Goal: Contribute content: Contribute content

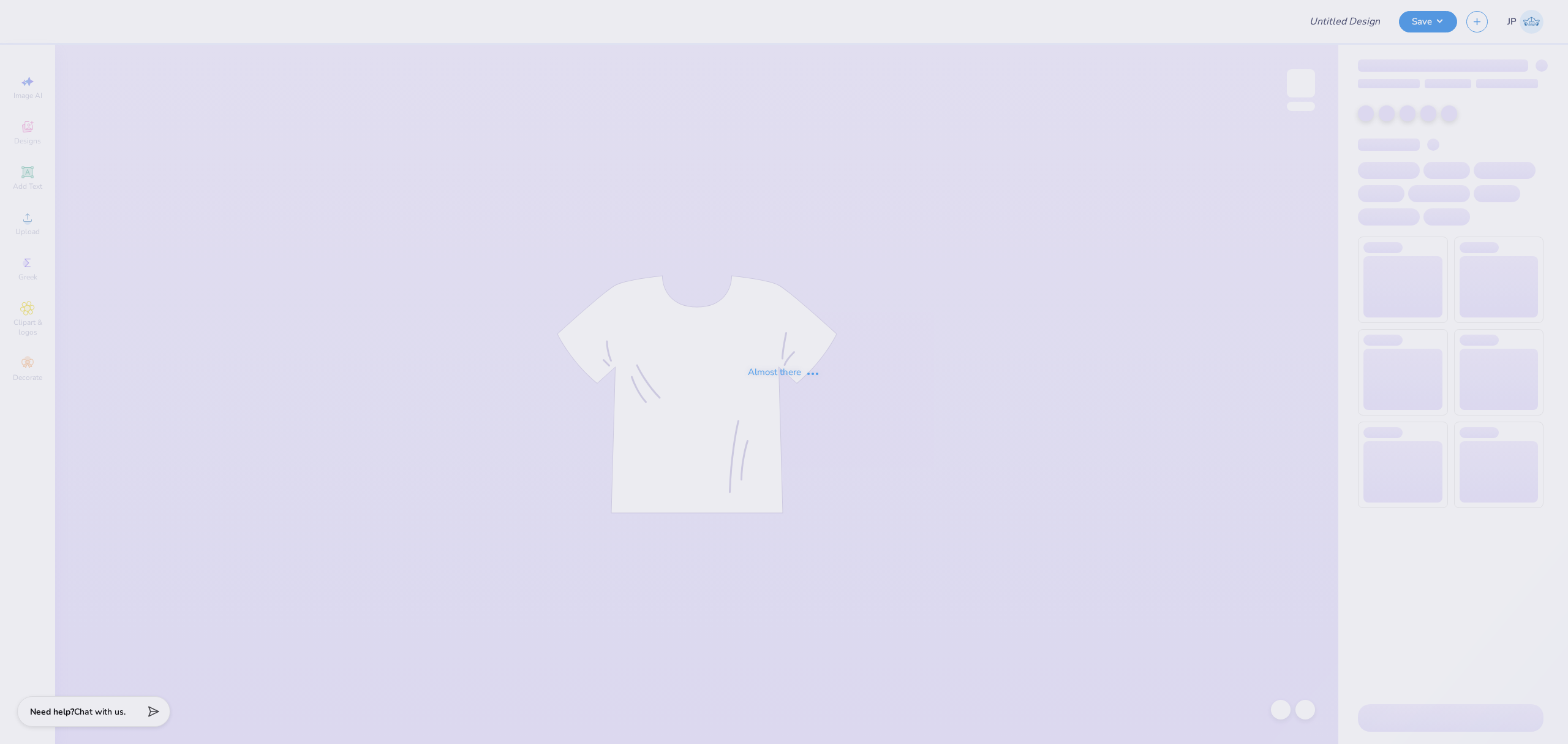
type input "PWF"
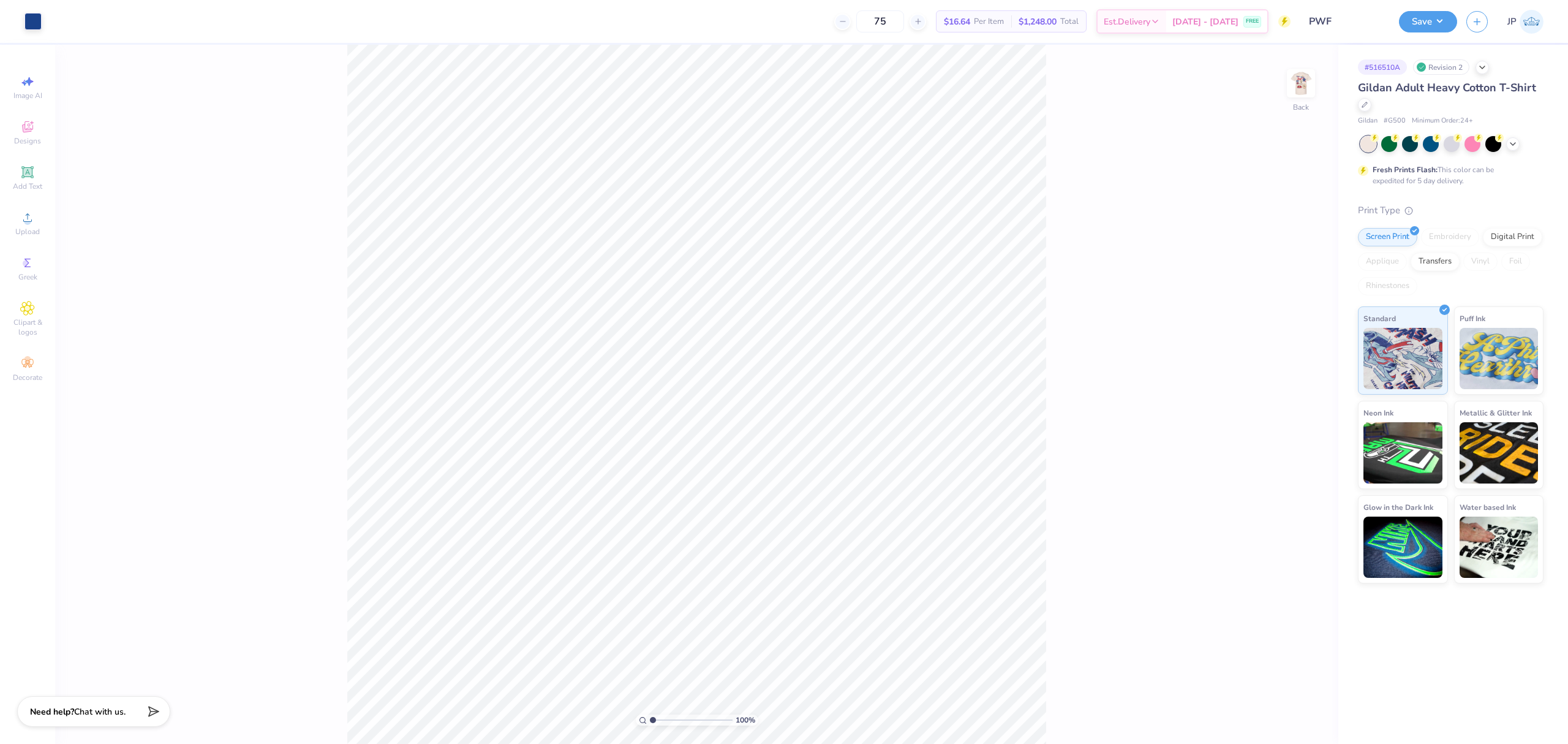
click at [489, 194] on div "100 % Back" at bounding box center [697, 395] width 1283 height 699
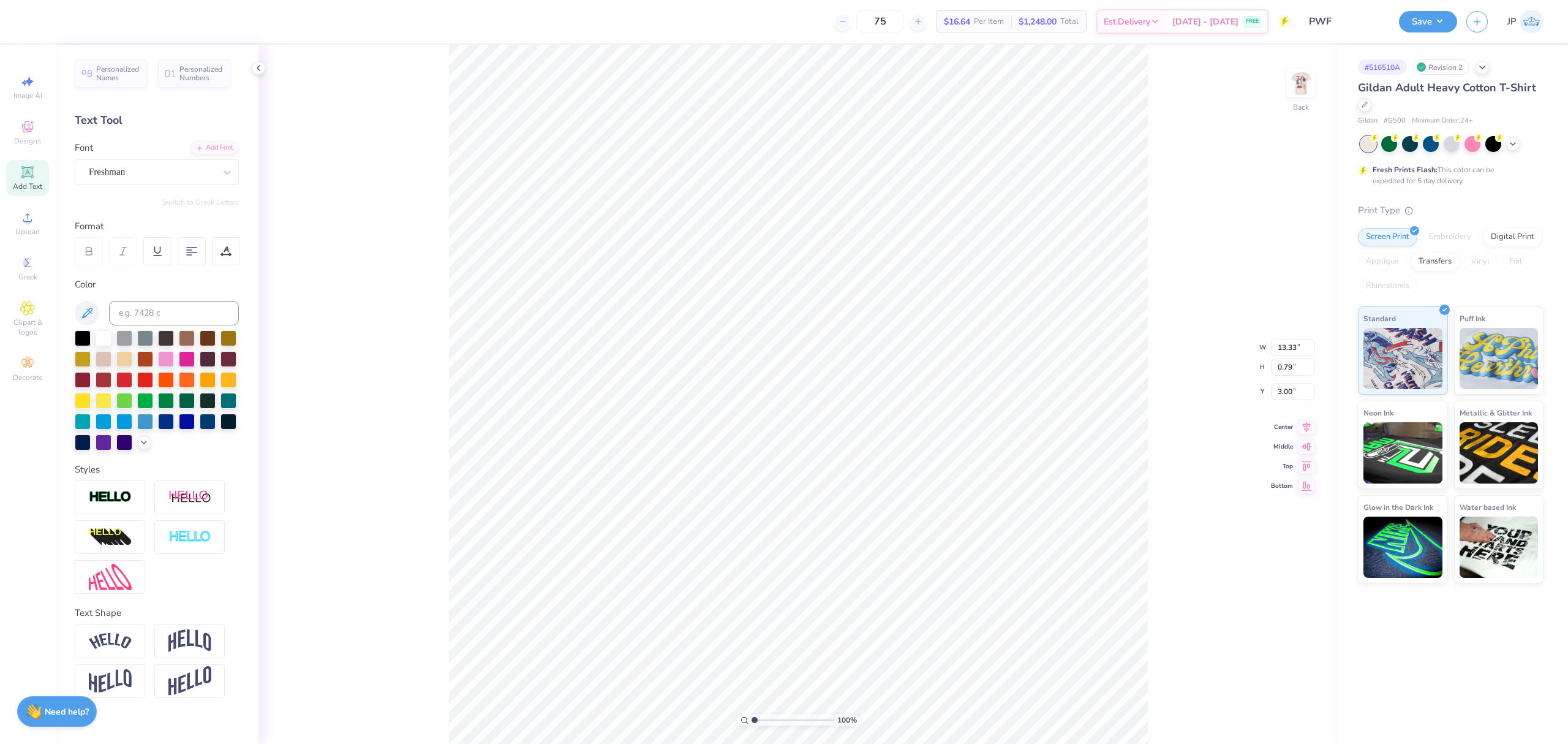
click at [1287, 336] on div "100 % Back W 13.33 13.33 " H 0.79 0.79 " Y 3.00 3.00 " Center Middle Top Bottom" at bounding box center [798, 395] width 1080 height 699
click at [1287, 346] on div "100 % Back" at bounding box center [798, 395] width 1080 height 699
click at [1292, 343] on input "13.33" at bounding box center [1293, 347] width 44 height 17
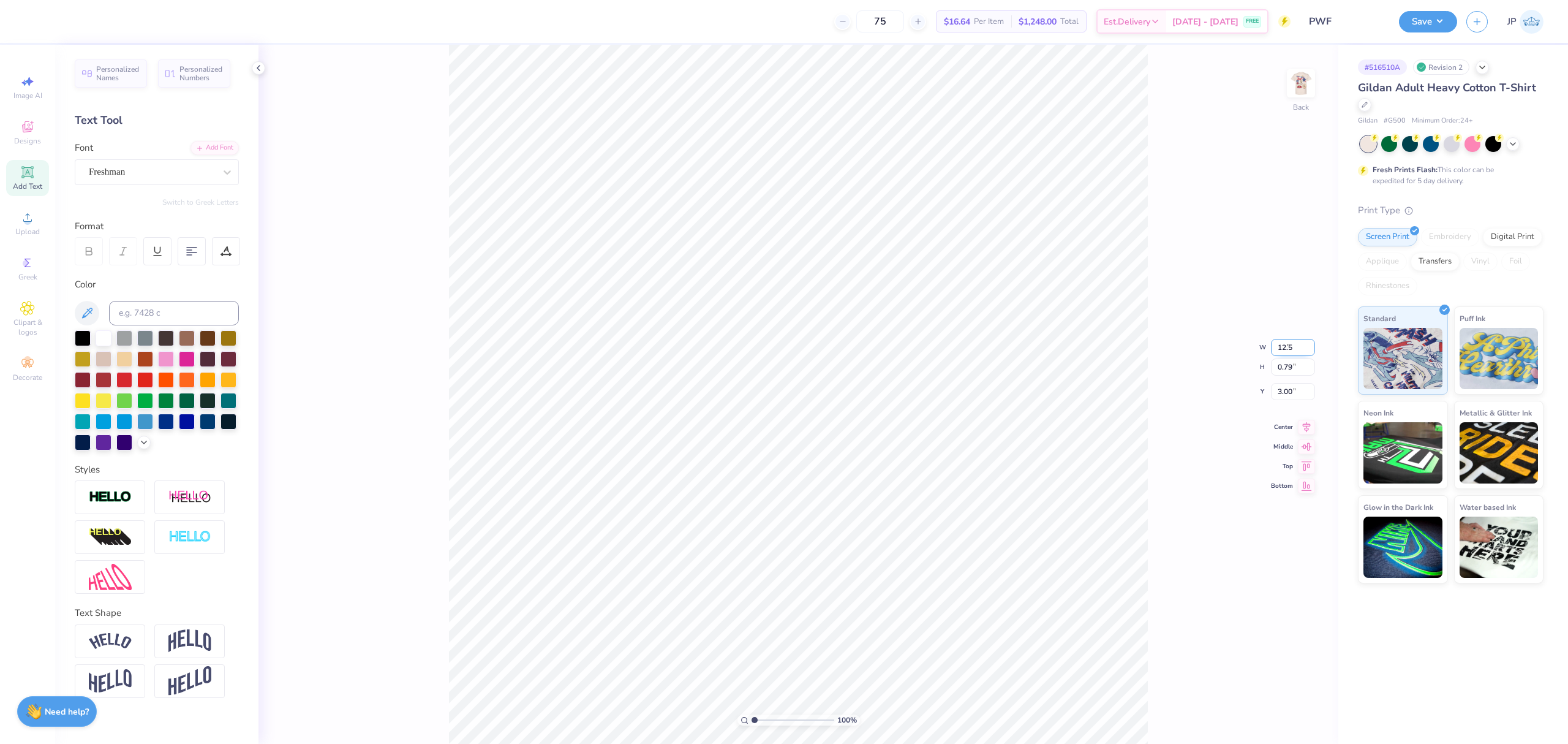
type input "12.50"
type input "0.74"
click at [1283, 389] on input "3.02" at bounding box center [1293, 381] width 44 height 17
type input "3.00"
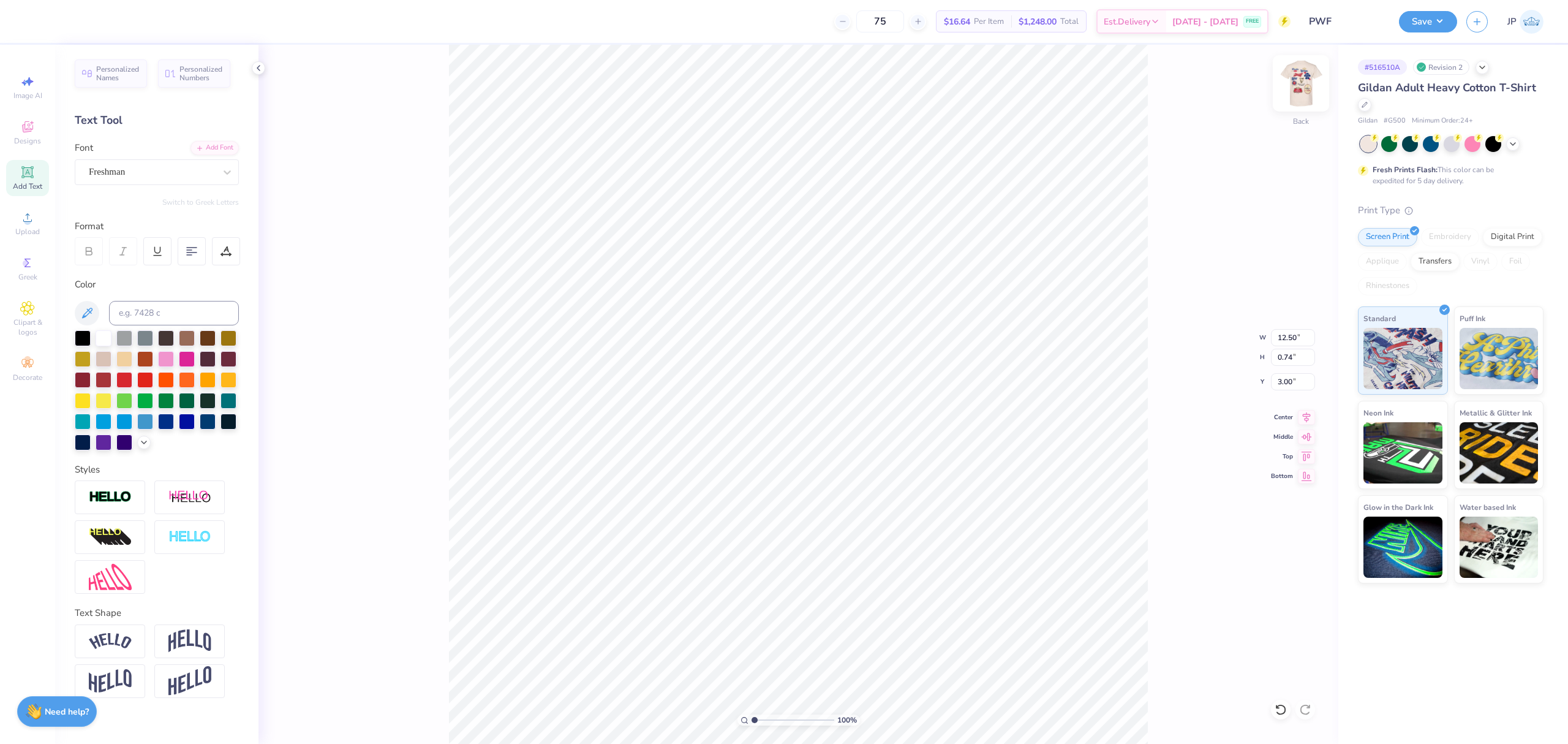
drag, startPoint x: 1320, startPoint y: 89, endPoint x: 1304, endPoint y: 83, distance: 17.1
click at [1316, 88] on div "100 % Back W 12.50 12.50 " H 0.74 0.74 " Y 3.00 3.00 " Center Middle Top Bottom" at bounding box center [798, 395] width 1080 height 699
click at [1302, 81] on img at bounding box center [1300, 83] width 49 height 49
click at [33, 232] on span "Upload" at bounding box center [27, 231] width 25 height 10
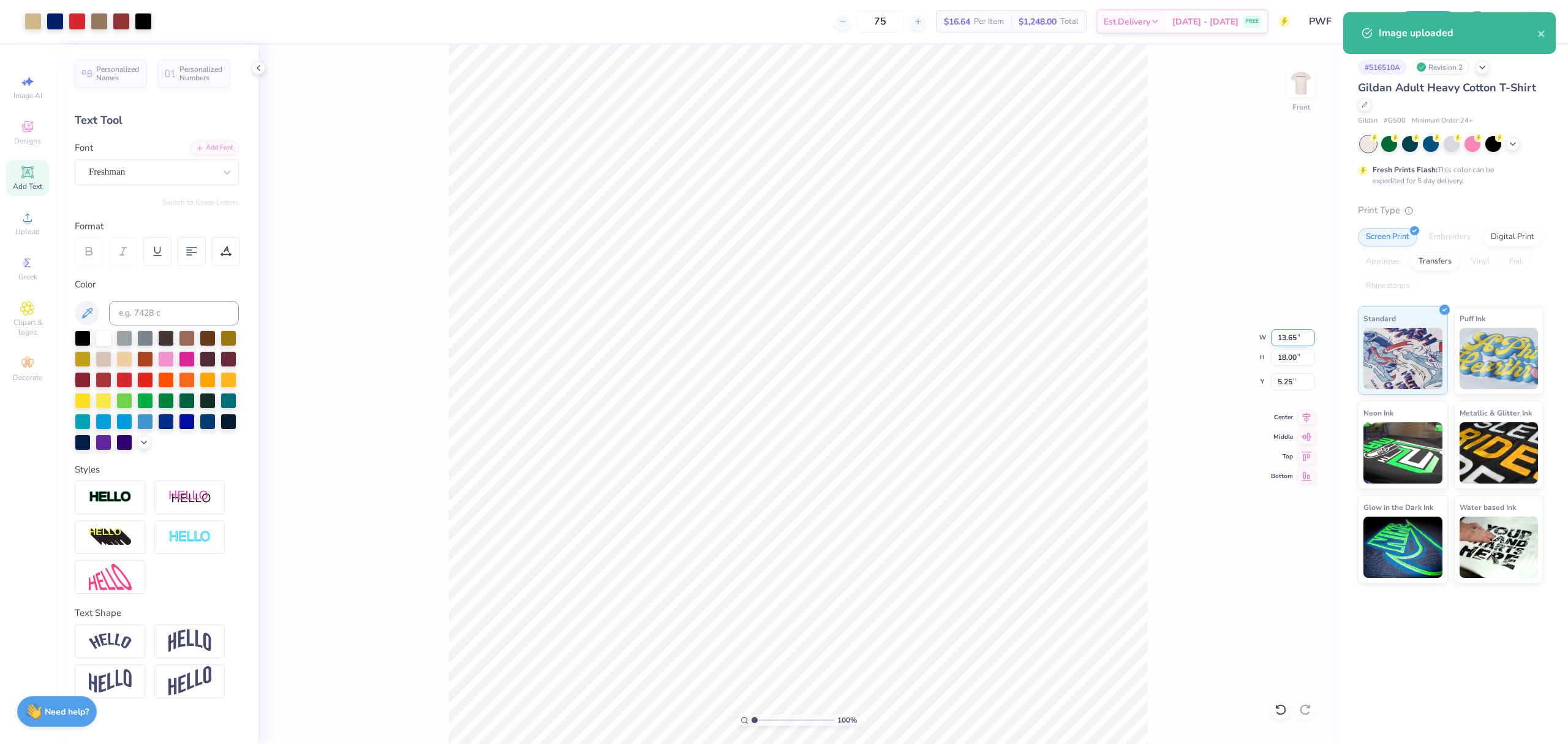
click at [1281, 336] on input "13.65" at bounding box center [1293, 337] width 44 height 17
click at [1287, 356] on input "18.00" at bounding box center [1293, 357] width 44 height 17
type input "15"
type input "11.37"
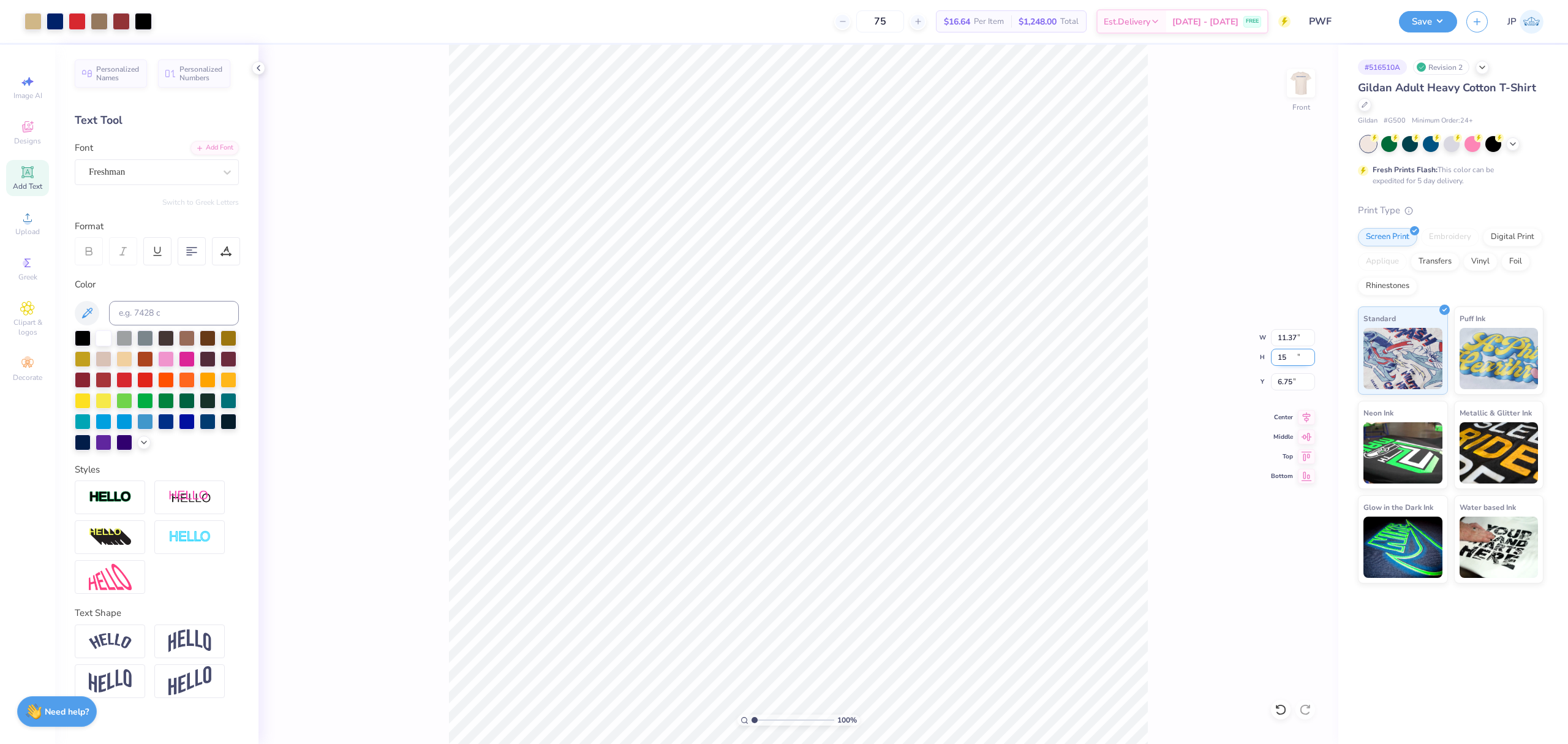
type input "15.00"
click at [1287, 382] on input "6.75" at bounding box center [1293, 381] width 44 height 17
click at [1287, 381] on input "6.75" at bounding box center [1293, 381] width 44 height 17
type input "3.00"
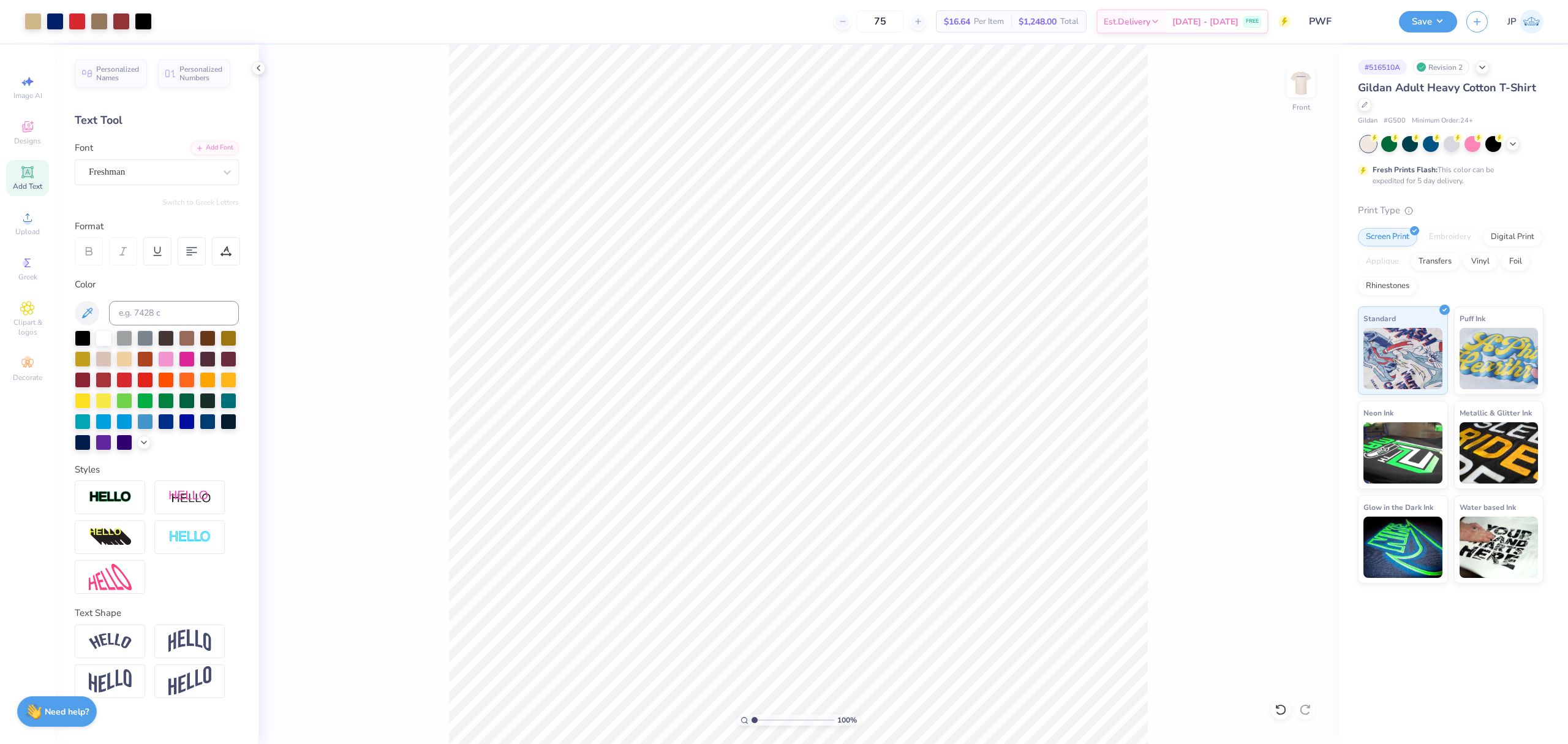
click at [437, 647] on div "100 % Front" at bounding box center [798, 395] width 1080 height 699
click at [32, 233] on span "Upload" at bounding box center [27, 231] width 25 height 10
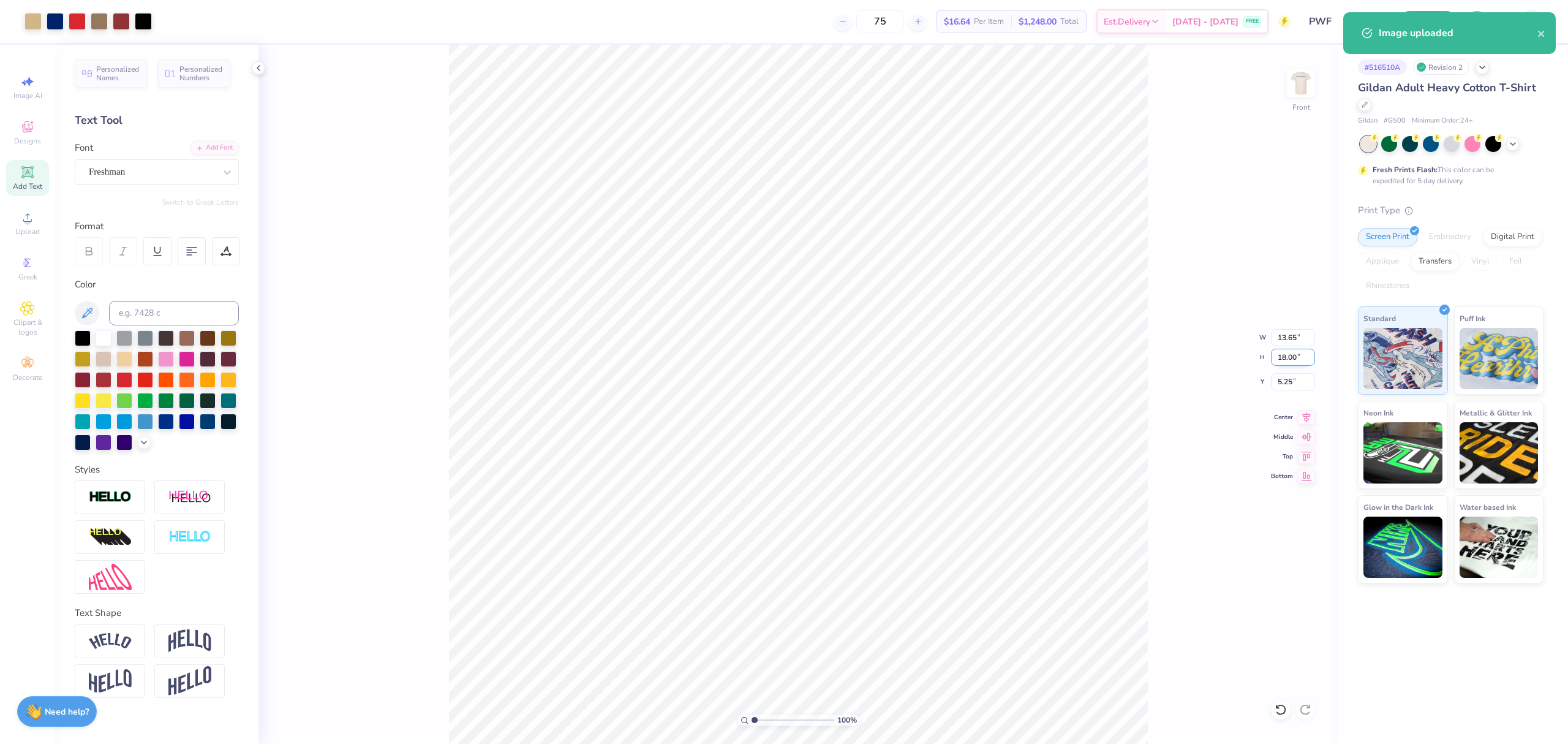
click at [1274, 353] on input "18.00" at bounding box center [1293, 357] width 44 height 17
click at [1273, 353] on input "18.00" at bounding box center [1293, 357] width 44 height 17
type input "15"
type input "11.37"
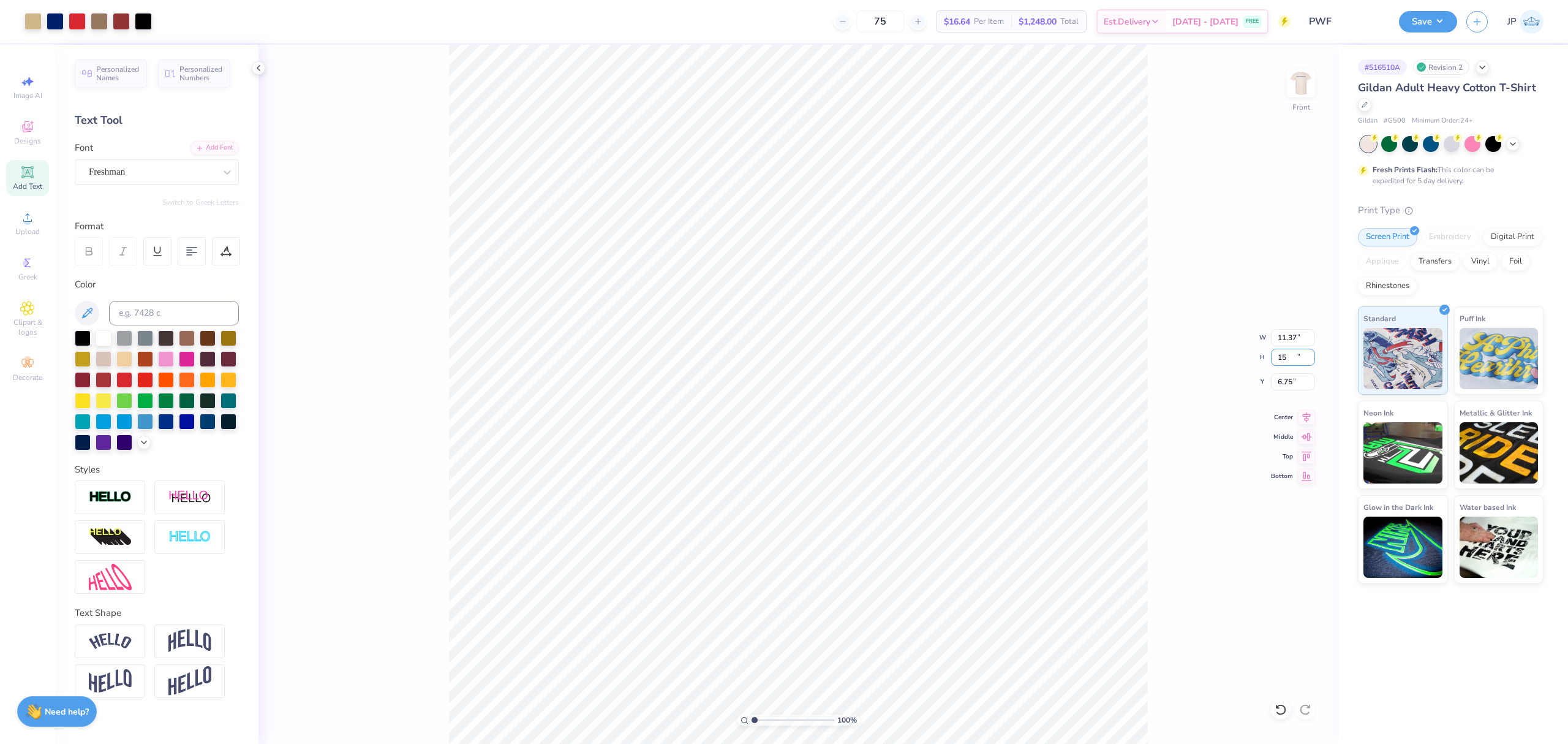
type input "15.00"
click at [1289, 386] on input "6.75" at bounding box center [1293, 381] width 44 height 17
type input "3.00"
click at [1414, 16] on button "Save" at bounding box center [1428, 20] width 58 height 22
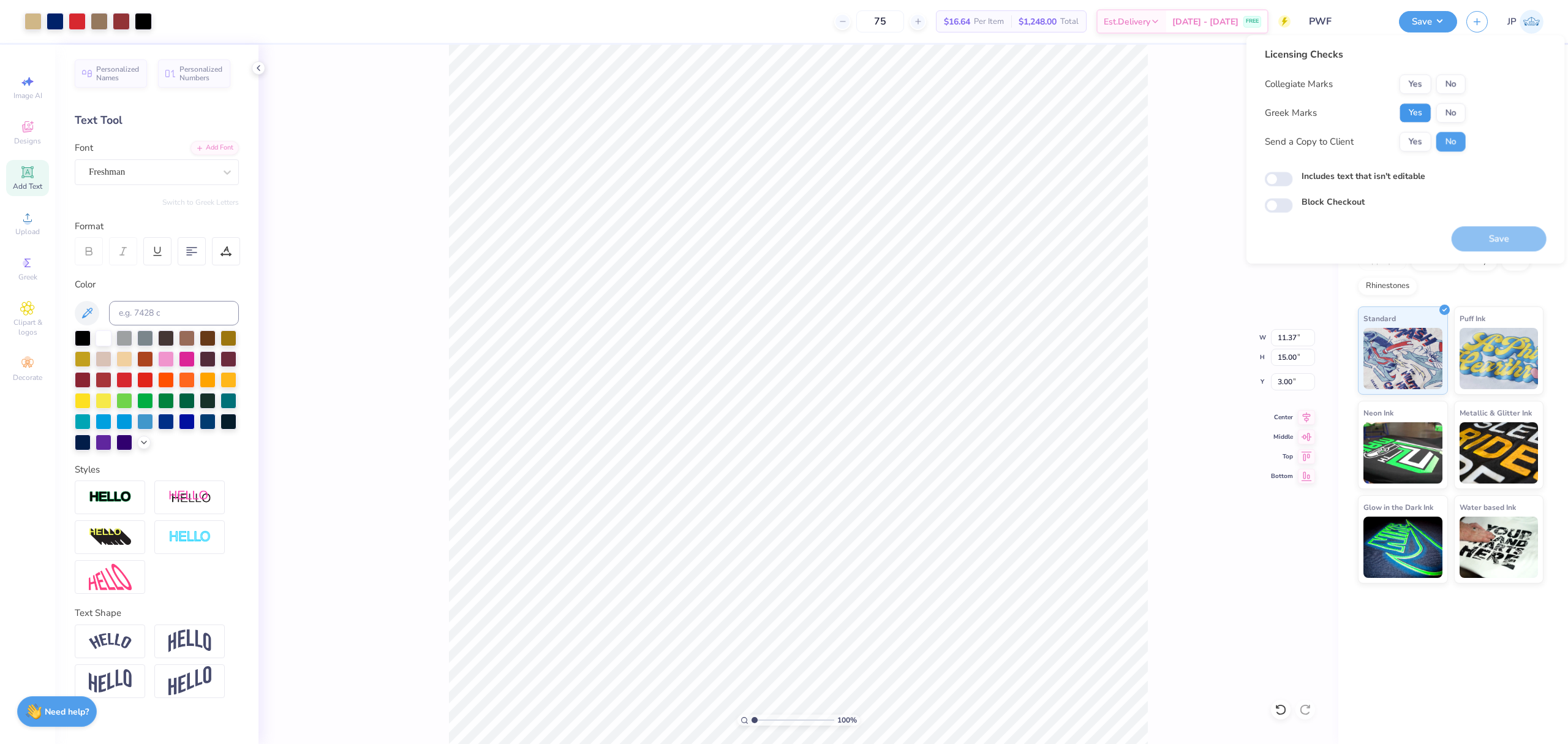
click at [1411, 113] on button "Yes" at bounding box center [1415, 112] width 32 height 20
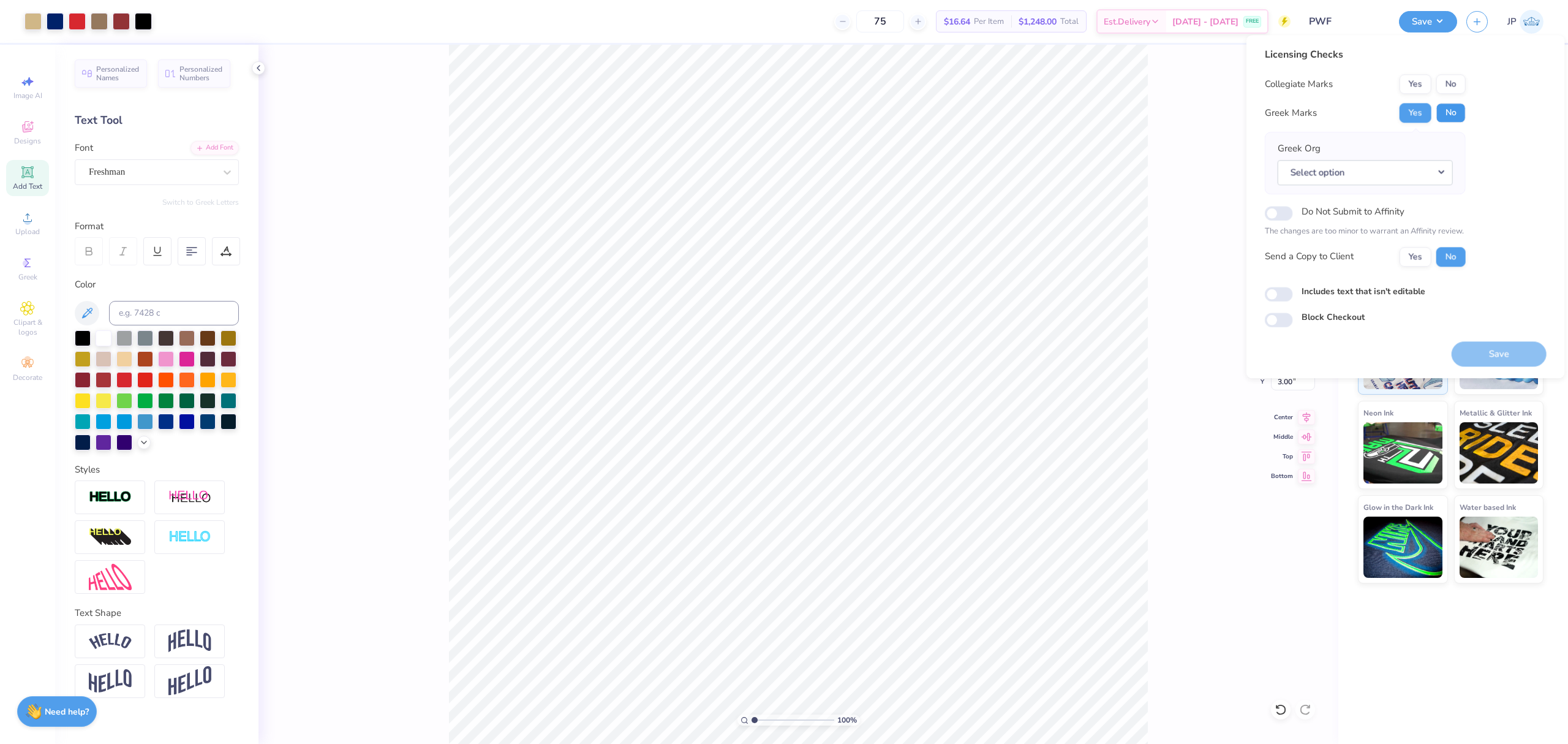
drag, startPoint x: 1450, startPoint y: 112, endPoint x: 1456, endPoint y: 97, distance: 16.2
click at [1450, 111] on button "No" at bounding box center [1451, 112] width 29 height 20
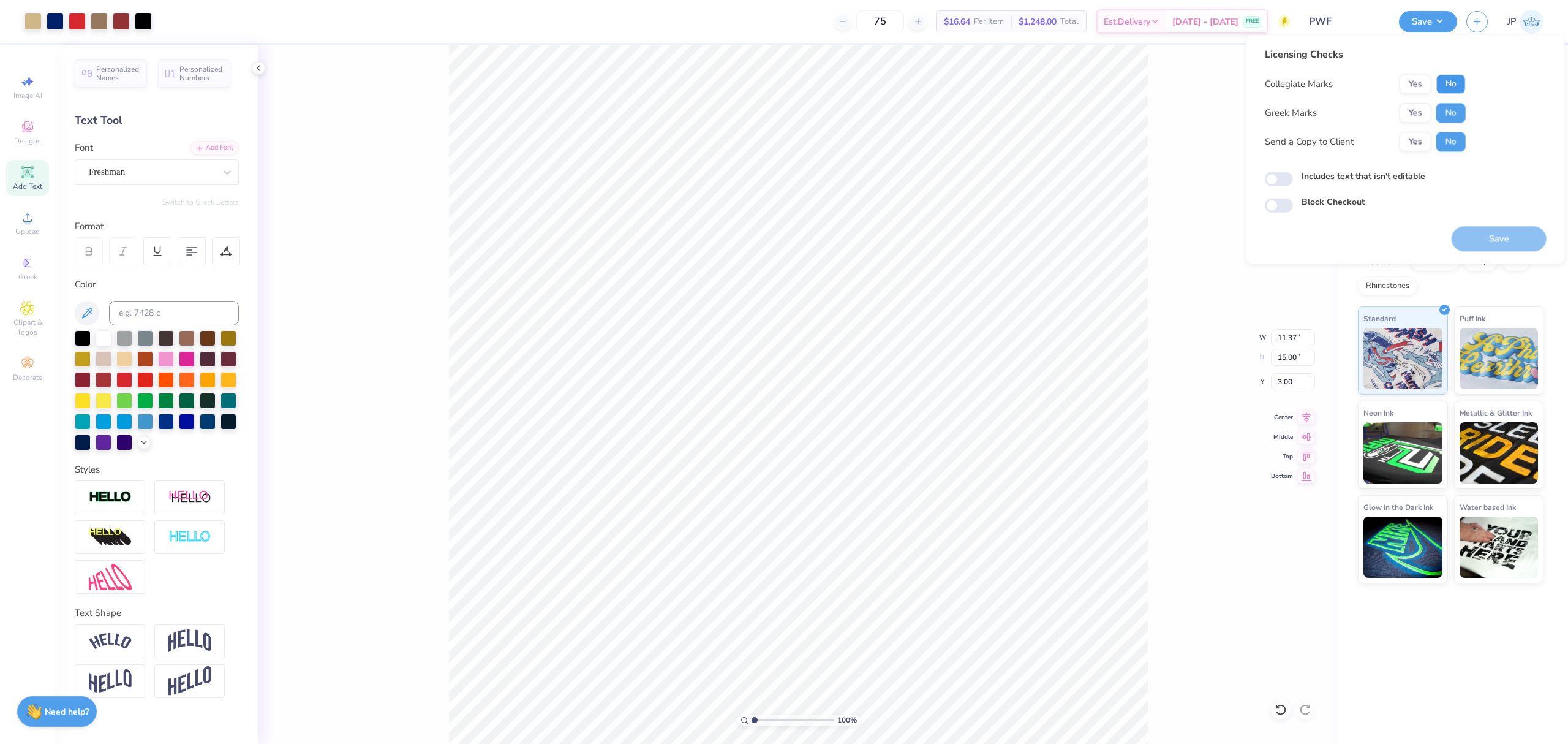
click at [1459, 84] on button "No" at bounding box center [1451, 84] width 29 height 20
click at [1499, 234] on button "Save" at bounding box center [1499, 238] width 95 height 25
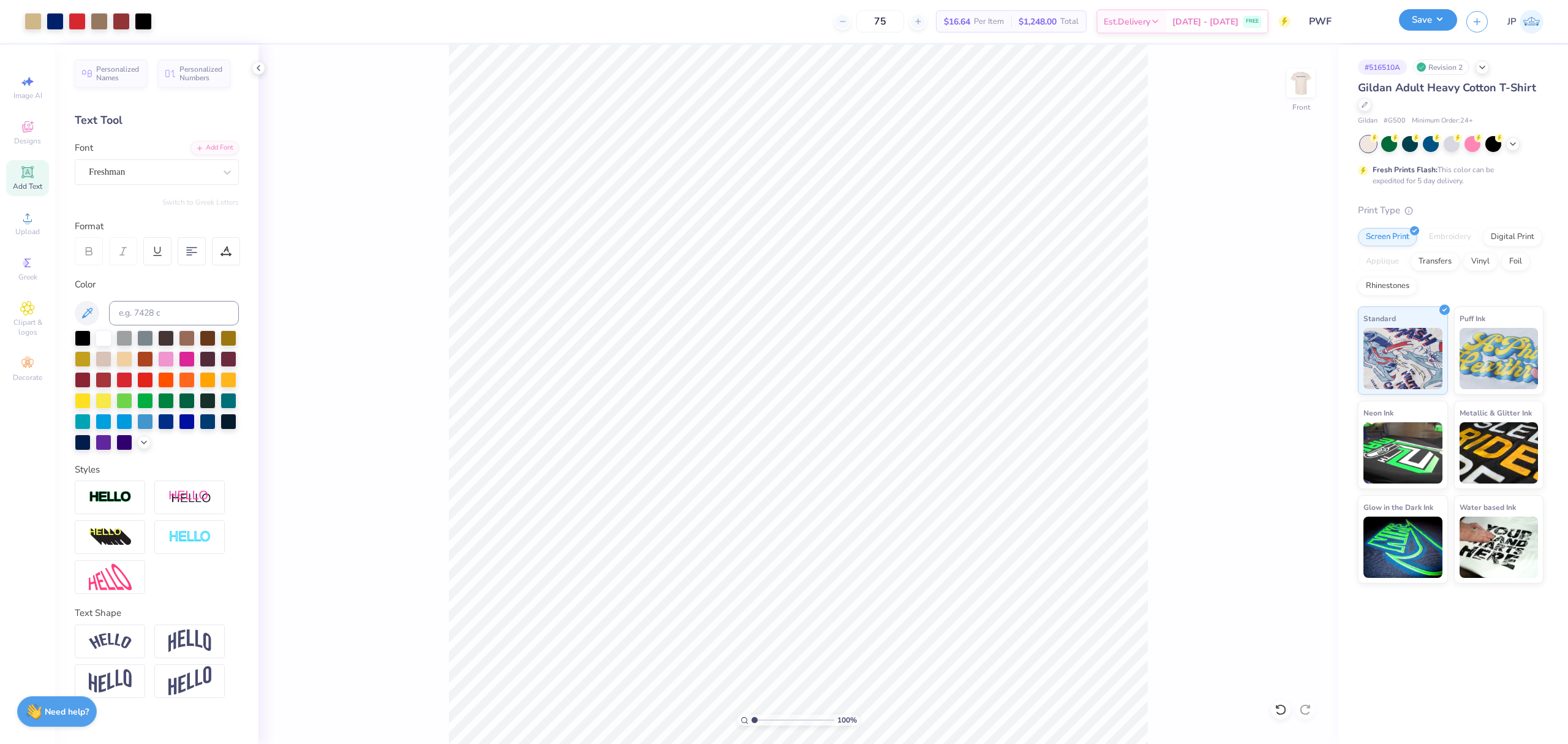
click at [1451, 17] on button "Save" at bounding box center [1428, 20] width 58 height 22
click at [1307, 81] on img at bounding box center [1300, 83] width 49 height 49
click at [139, 444] on icon at bounding box center [143, 442] width 10 height 10
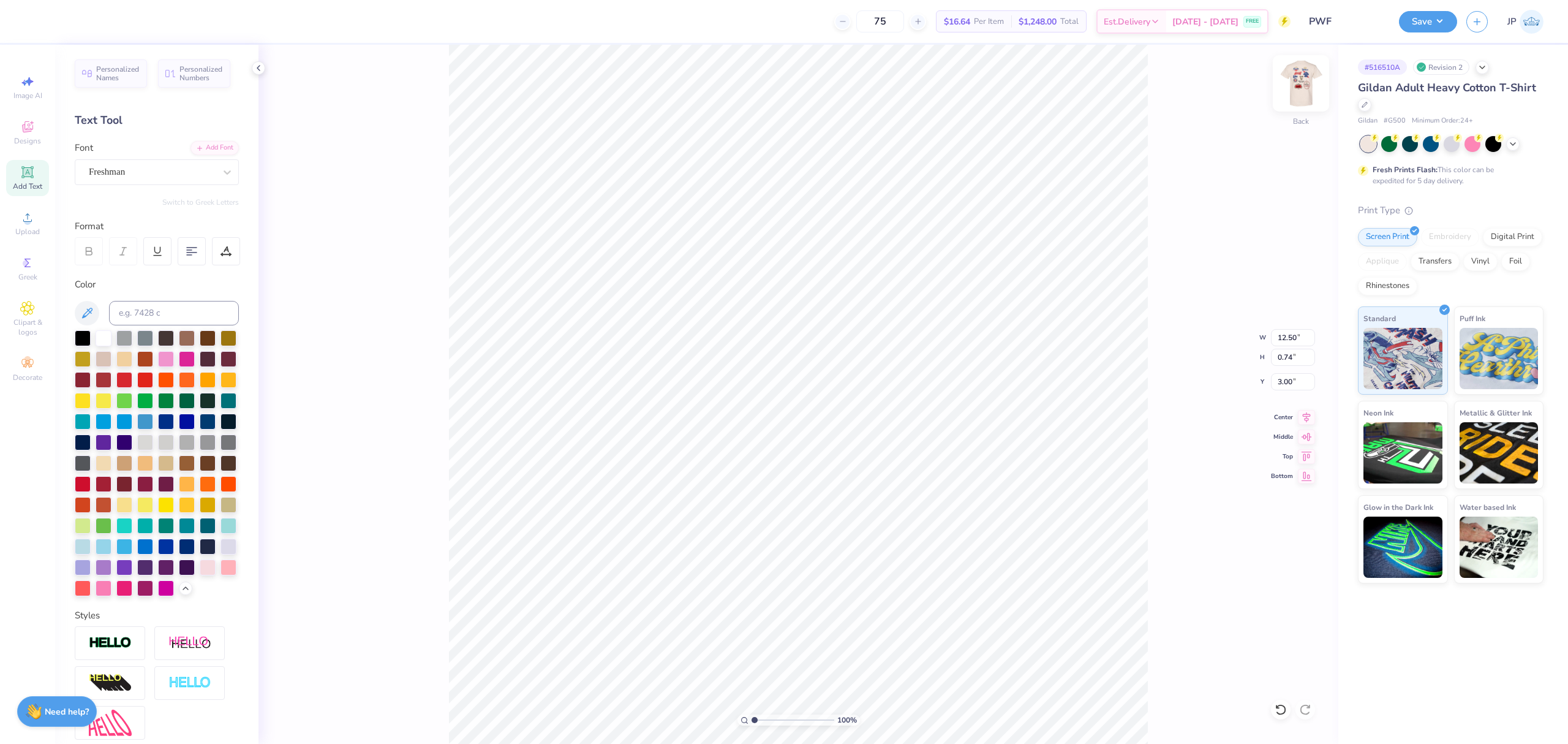
click at [1302, 76] on img at bounding box center [1300, 83] width 49 height 49
click at [55, 20] on div at bounding box center [55, 20] width 17 height 17
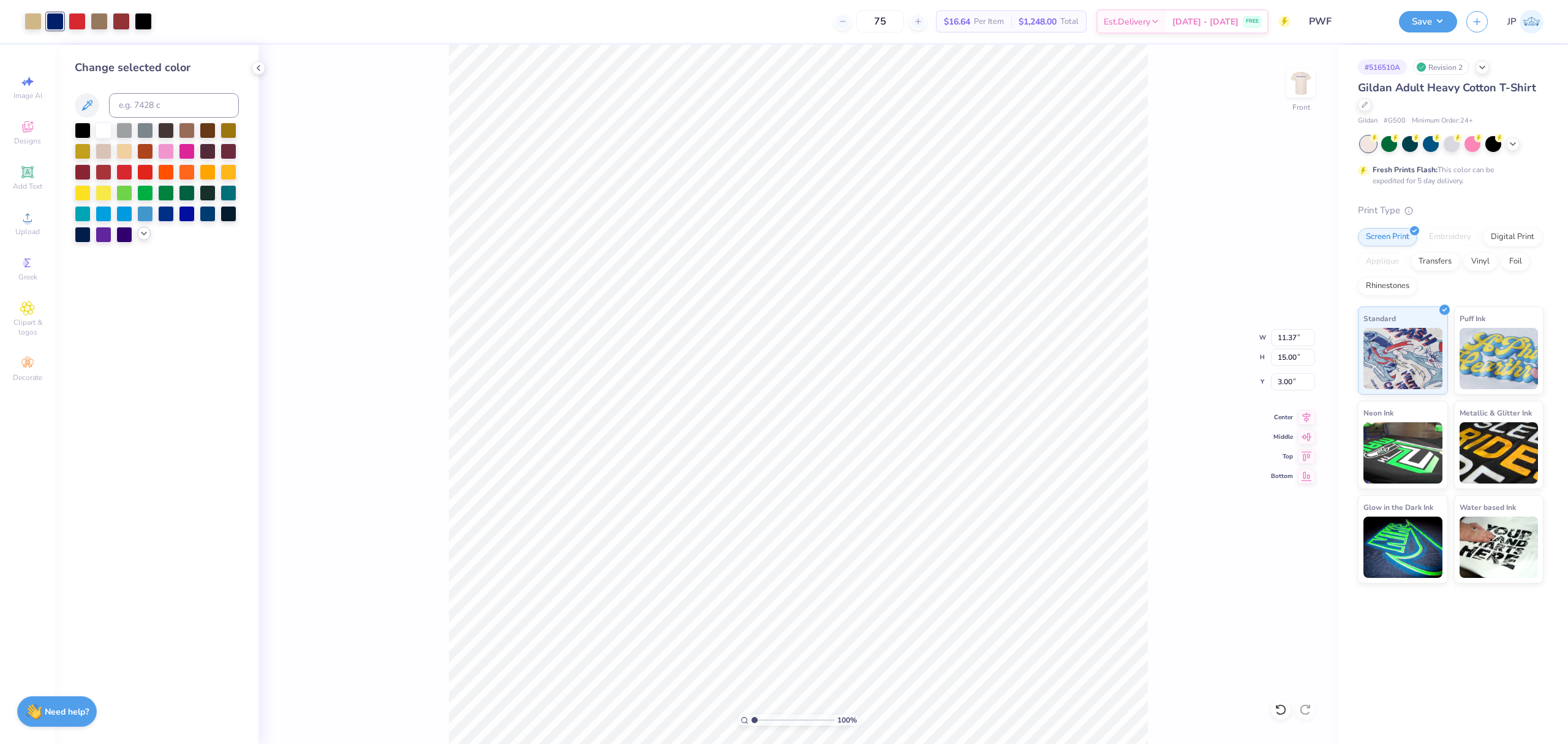
click at [138, 231] on div at bounding box center [143, 233] width 13 height 13
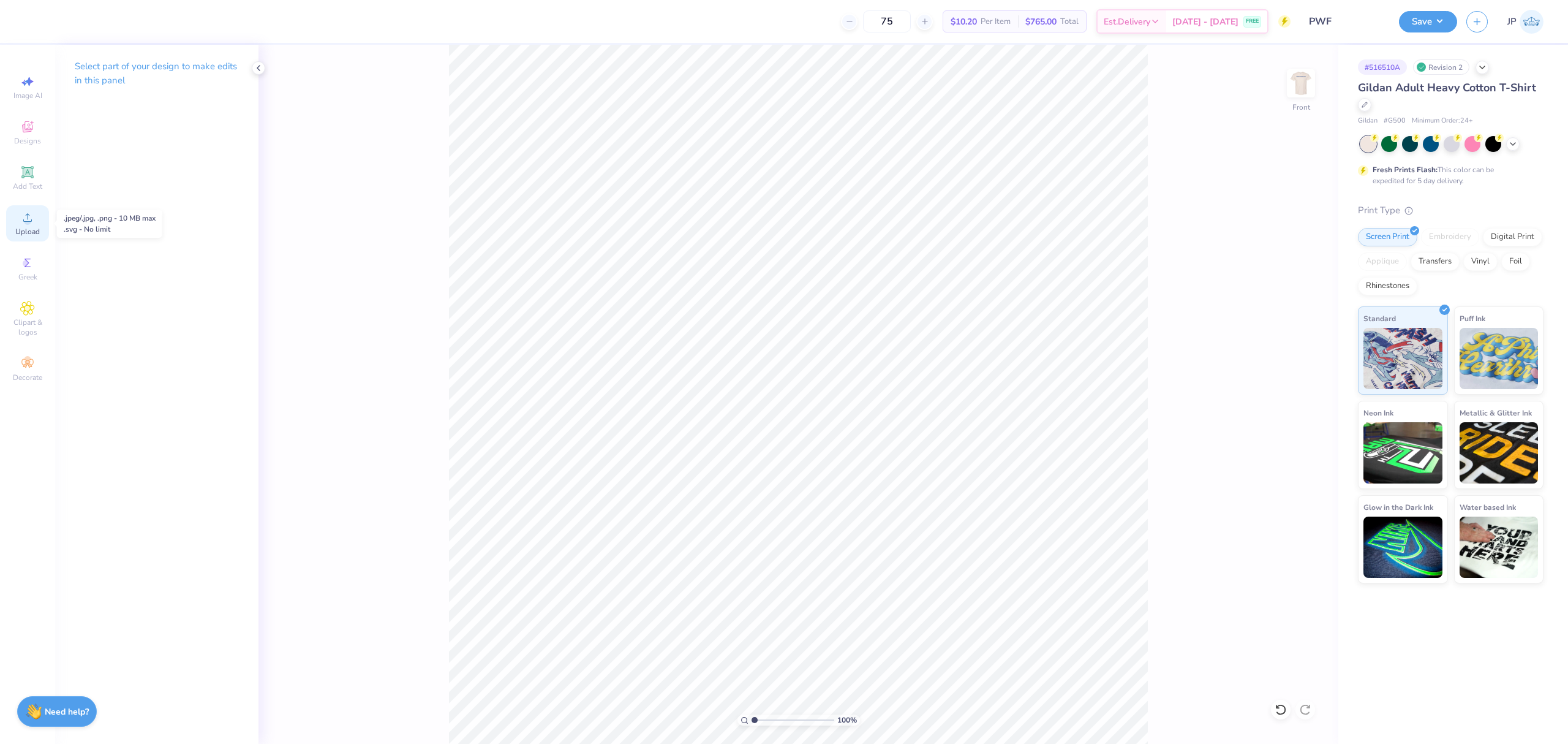
click at [28, 228] on span "Upload" at bounding box center [27, 231] width 25 height 10
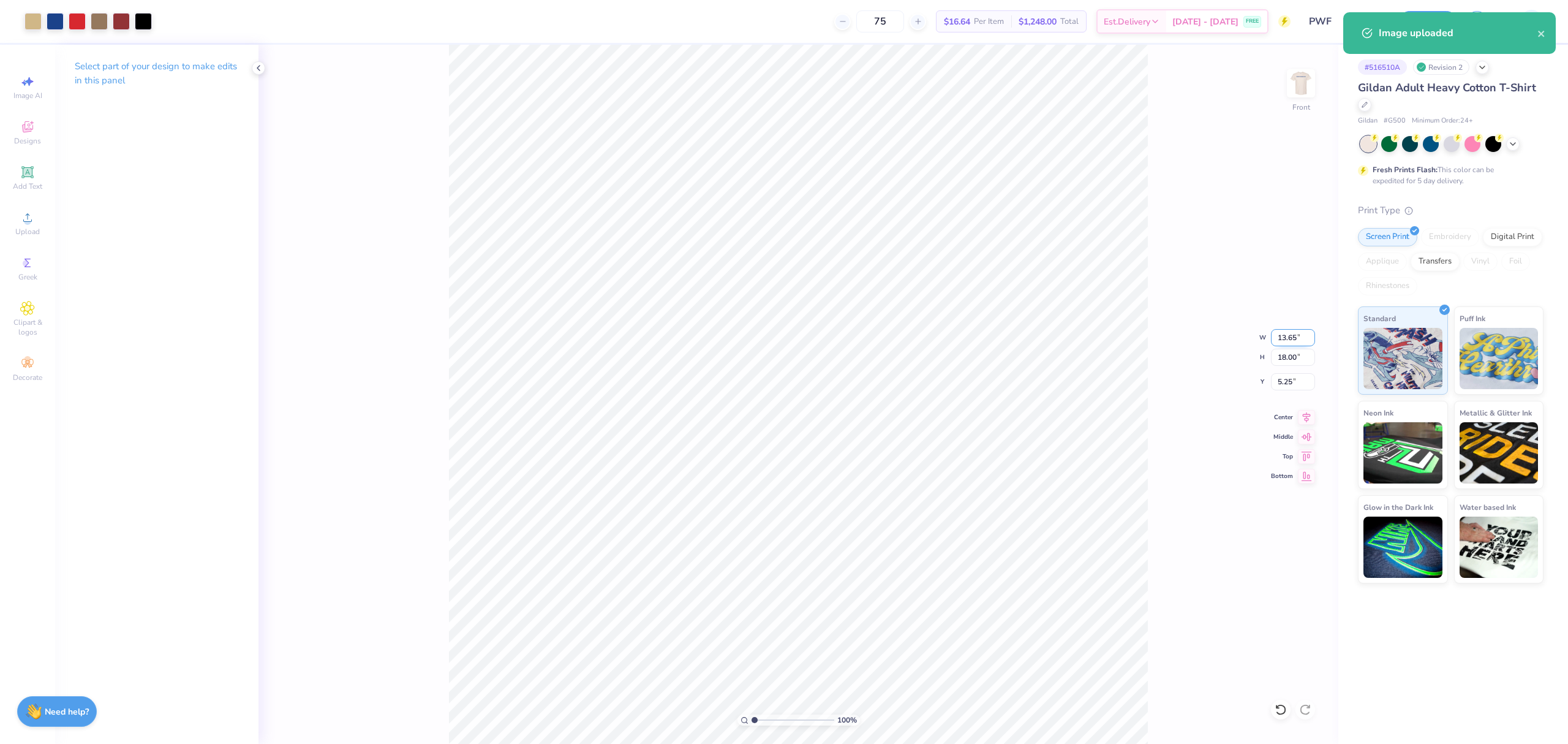
click at [1282, 329] on input "13.65" at bounding box center [1293, 337] width 44 height 17
click at [1289, 358] on input "18.00" at bounding box center [1293, 357] width 44 height 17
type input "15"
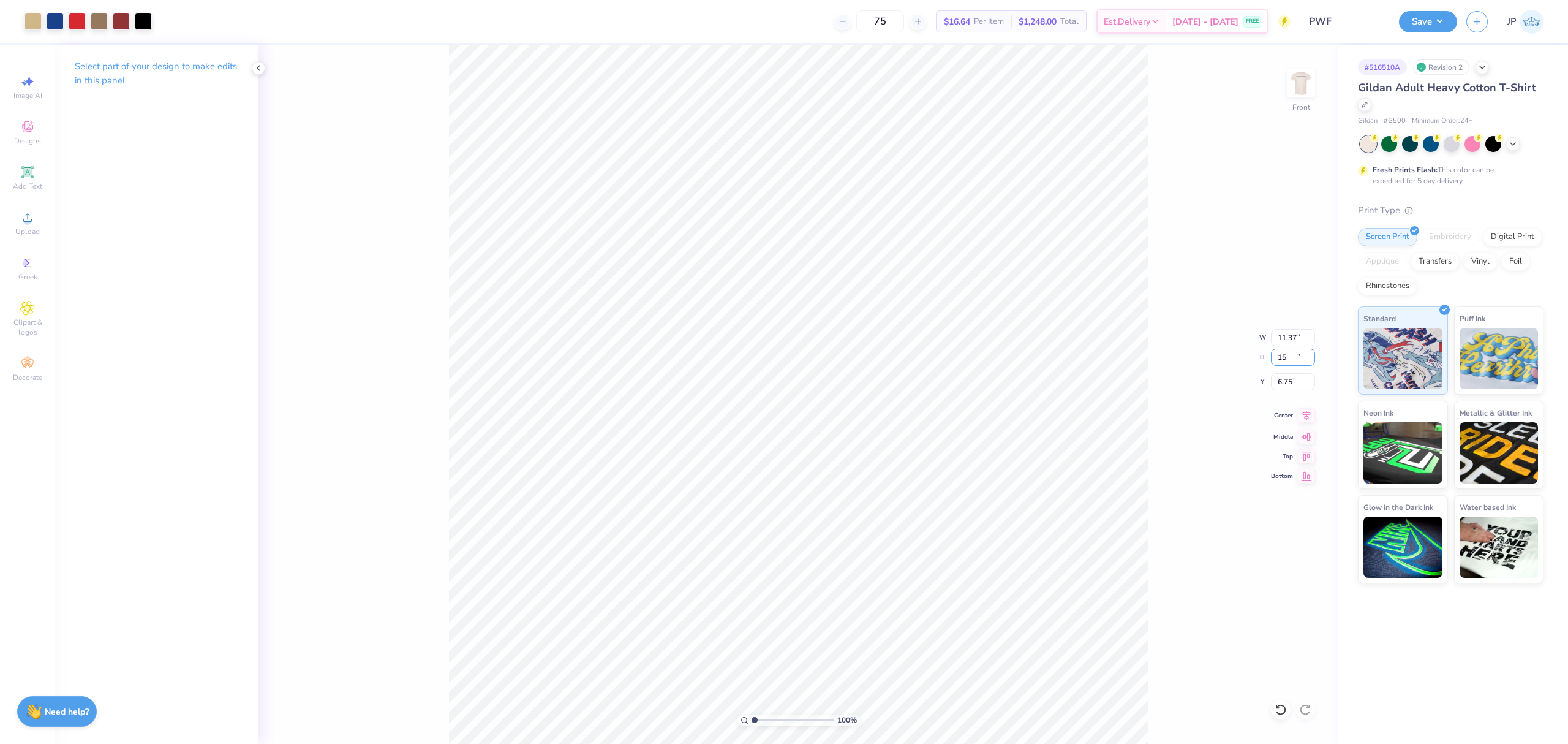
type input "11.37"
type input "15.00"
click at [1285, 378] on input "6.75" at bounding box center [1293, 381] width 44 height 17
type input "3.00"
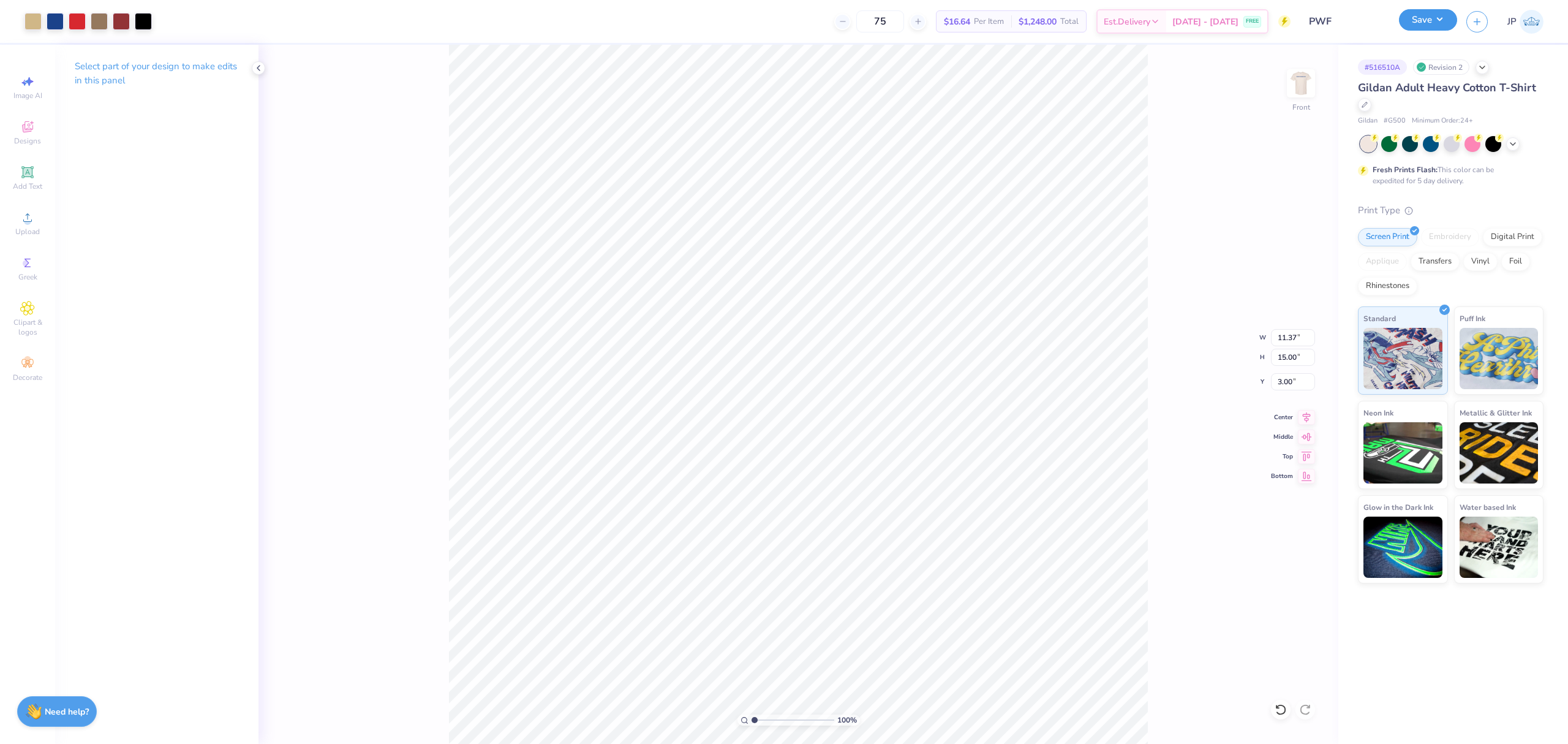
click at [1411, 18] on button "Save" at bounding box center [1428, 20] width 58 height 22
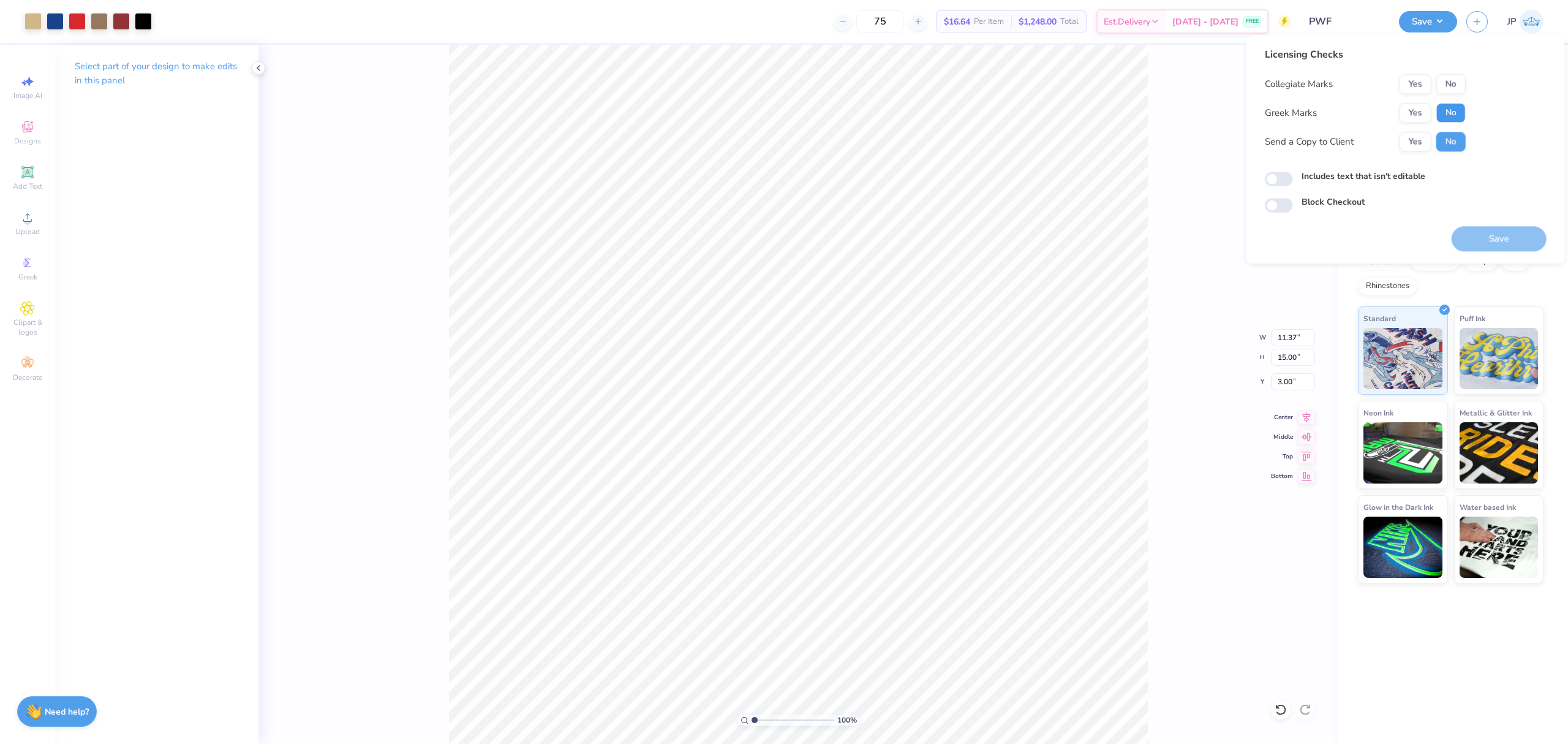
click at [1448, 113] on button "No" at bounding box center [1451, 112] width 29 height 20
click at [1451, 76] on button "No" at bounding box center [1451, 84] width 29 height 20
click at [1507, 243] on button "Save" at bounding box center [1499, 238] width 95 height 25
